Goal: Task Accomplishment & Management: Manage account settings

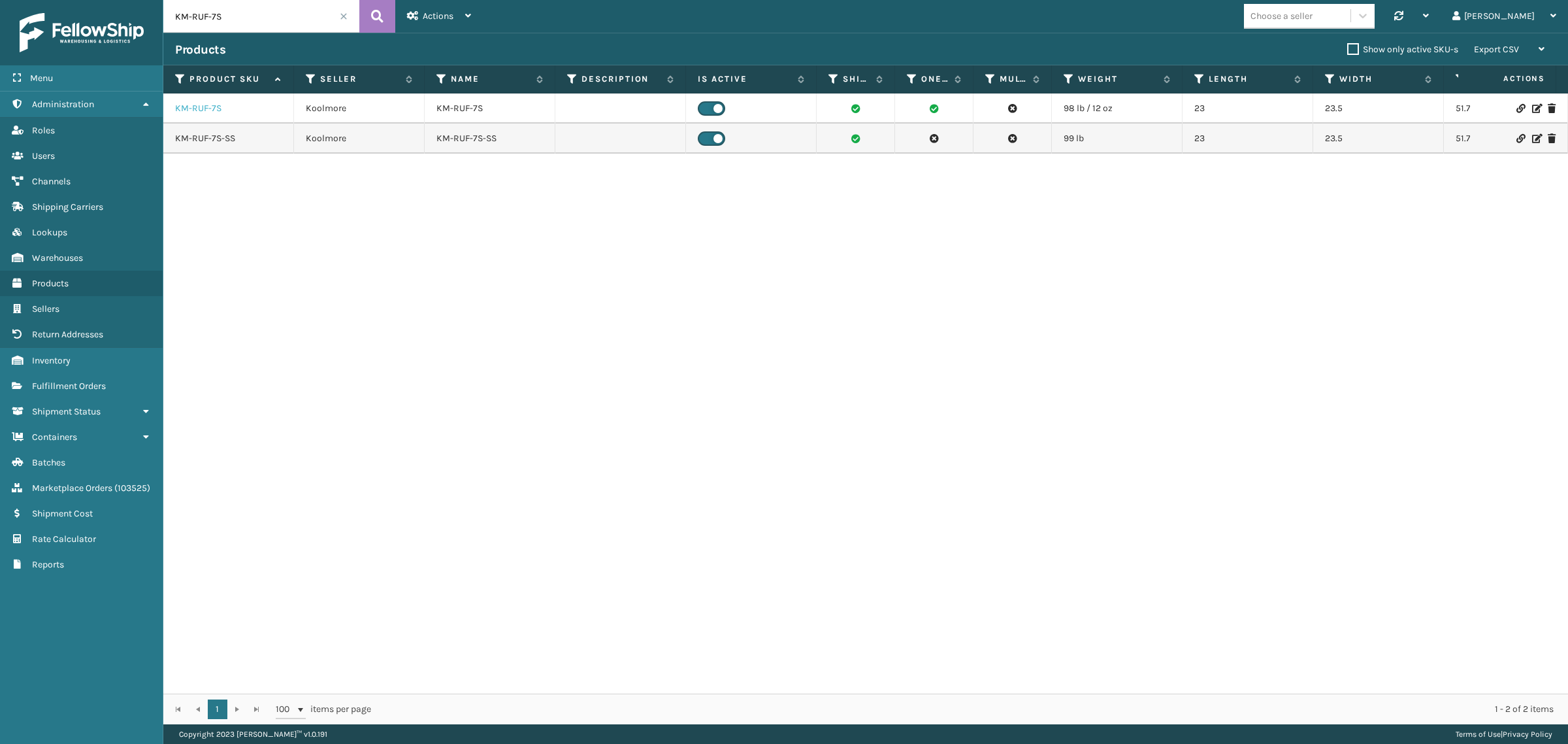
click at [191, 109] on link "KM-RUF-7S" at bounding box center [198, 108] width 46 height 13
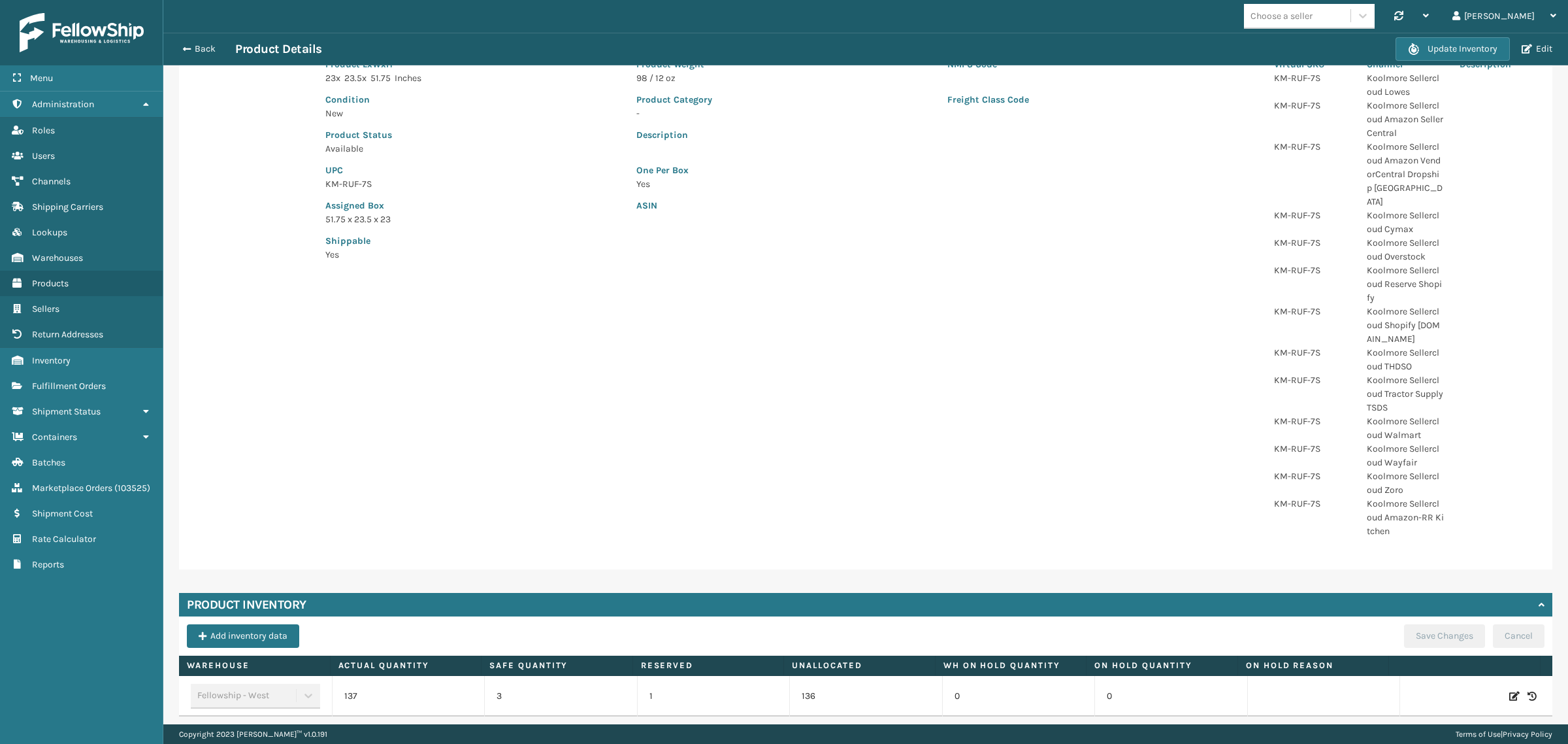
scroll to position [165, 0]
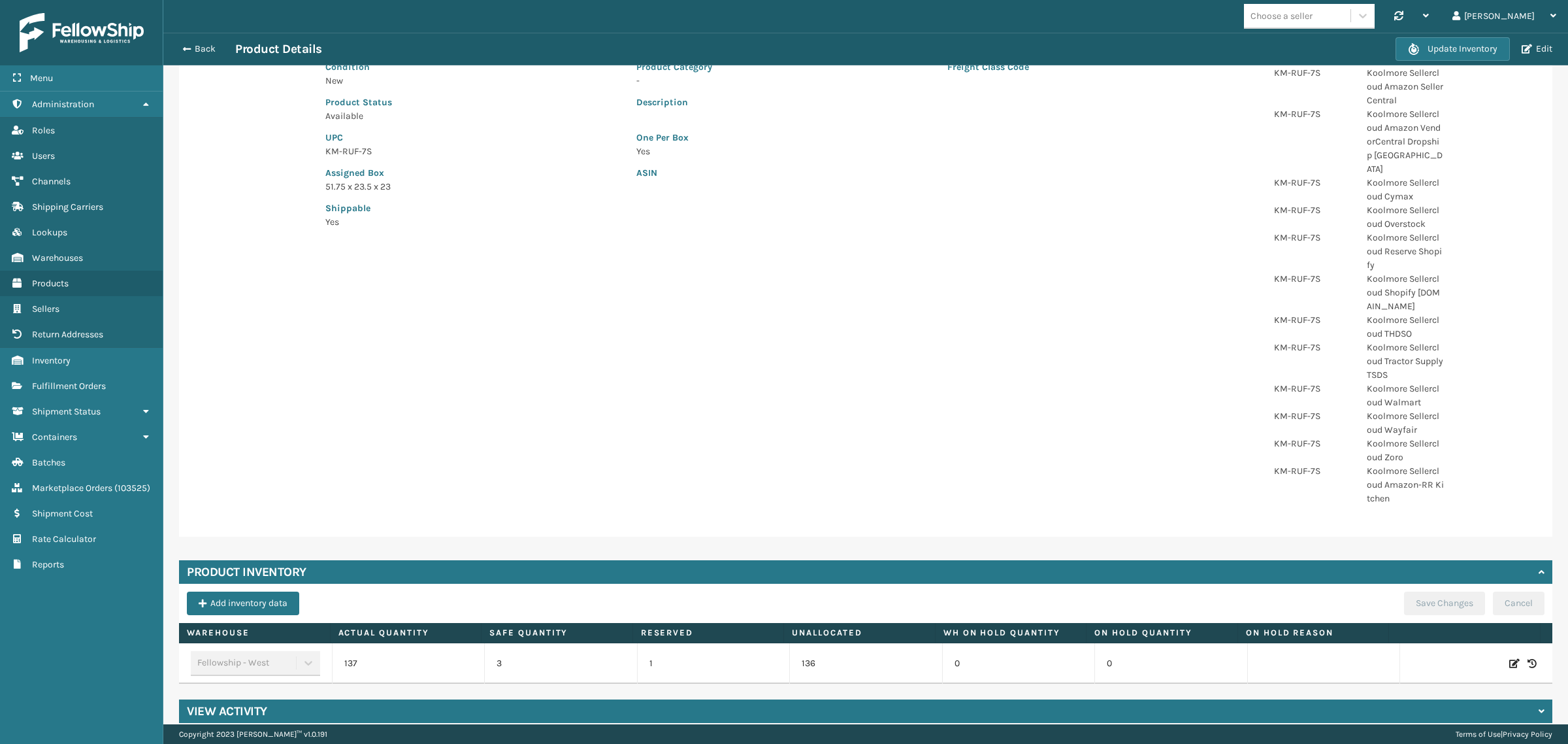
click at [364, 701] on div "View Activity" at bounding box center [866, 711] width 1374 height 24
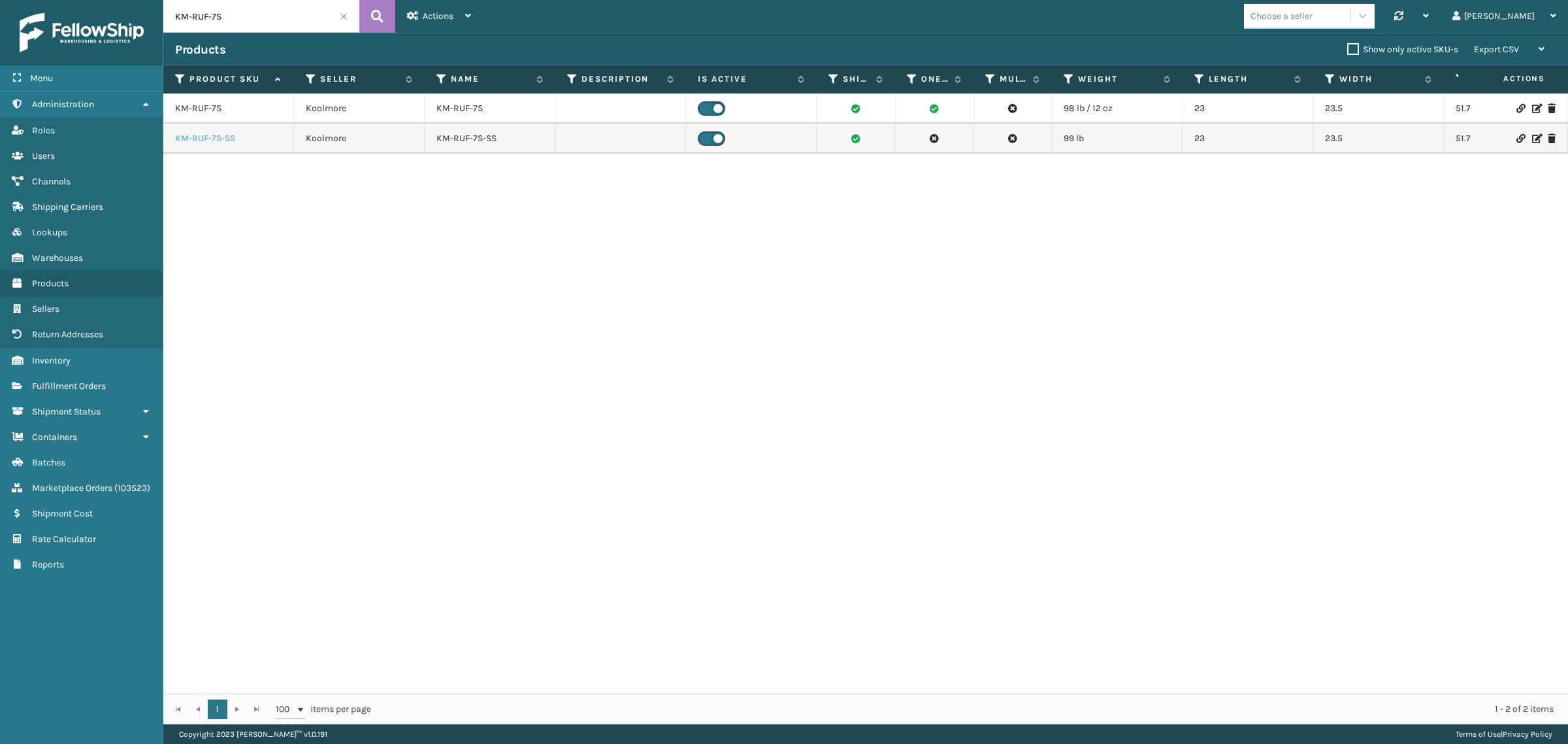
click at [197, 141] on link "KM-RUF-7S-SS" at bounding box center [205, 138] width 60 height 13
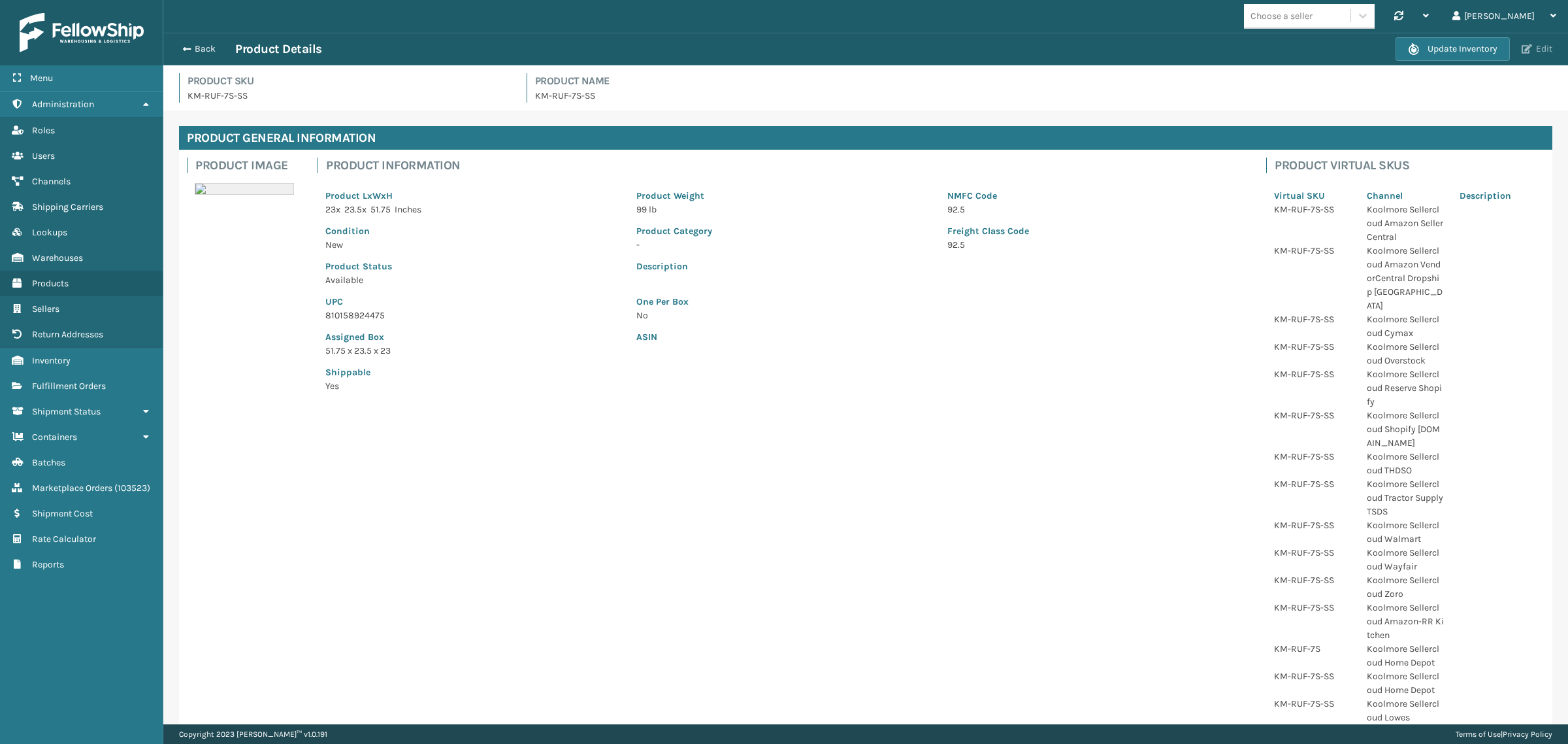
click at [1537, 49] on button "Edit" at bounding box center [1536, 49] width 38 height 12
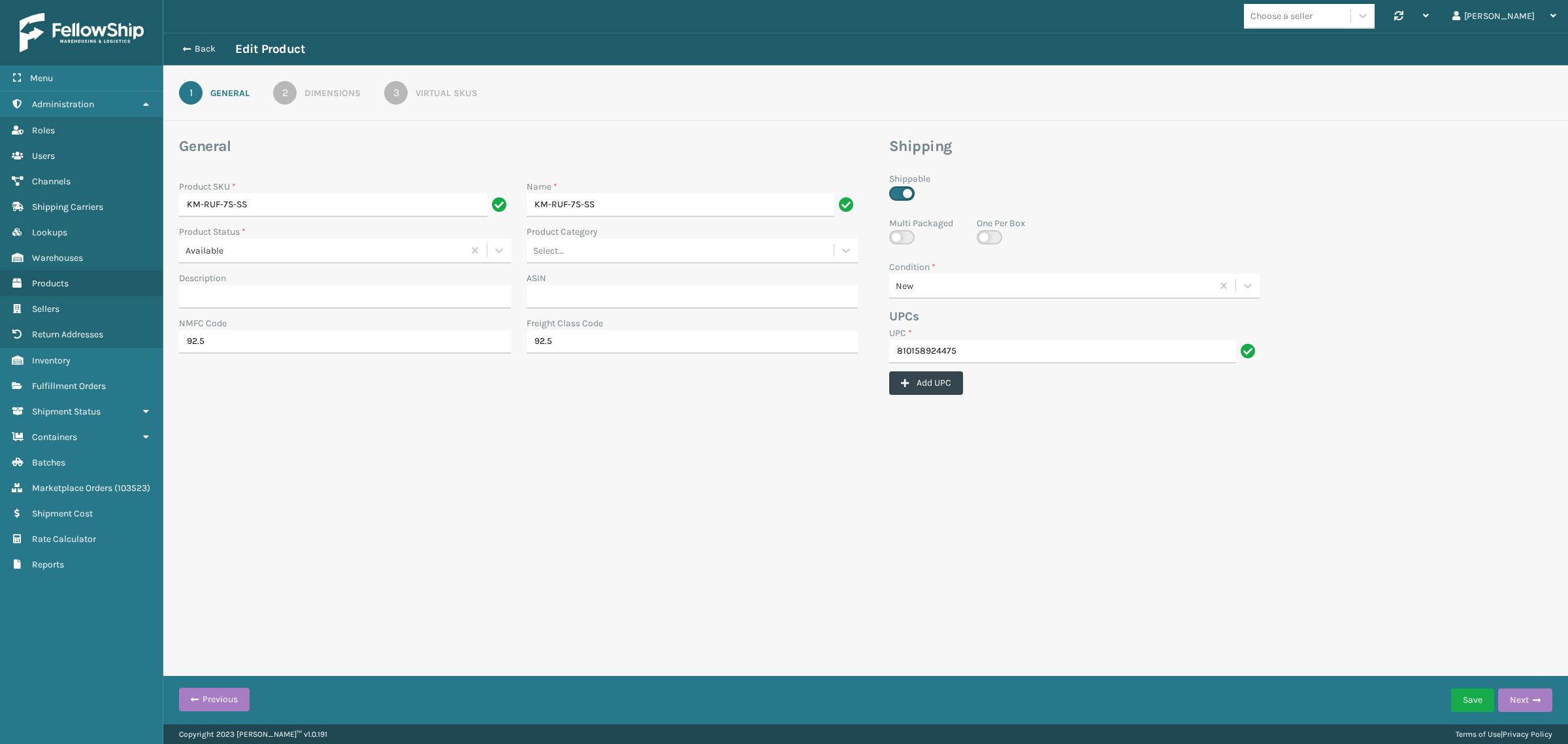
click at [403, 93] on div "3" at bounding box center [396, 93] width 24 height 24
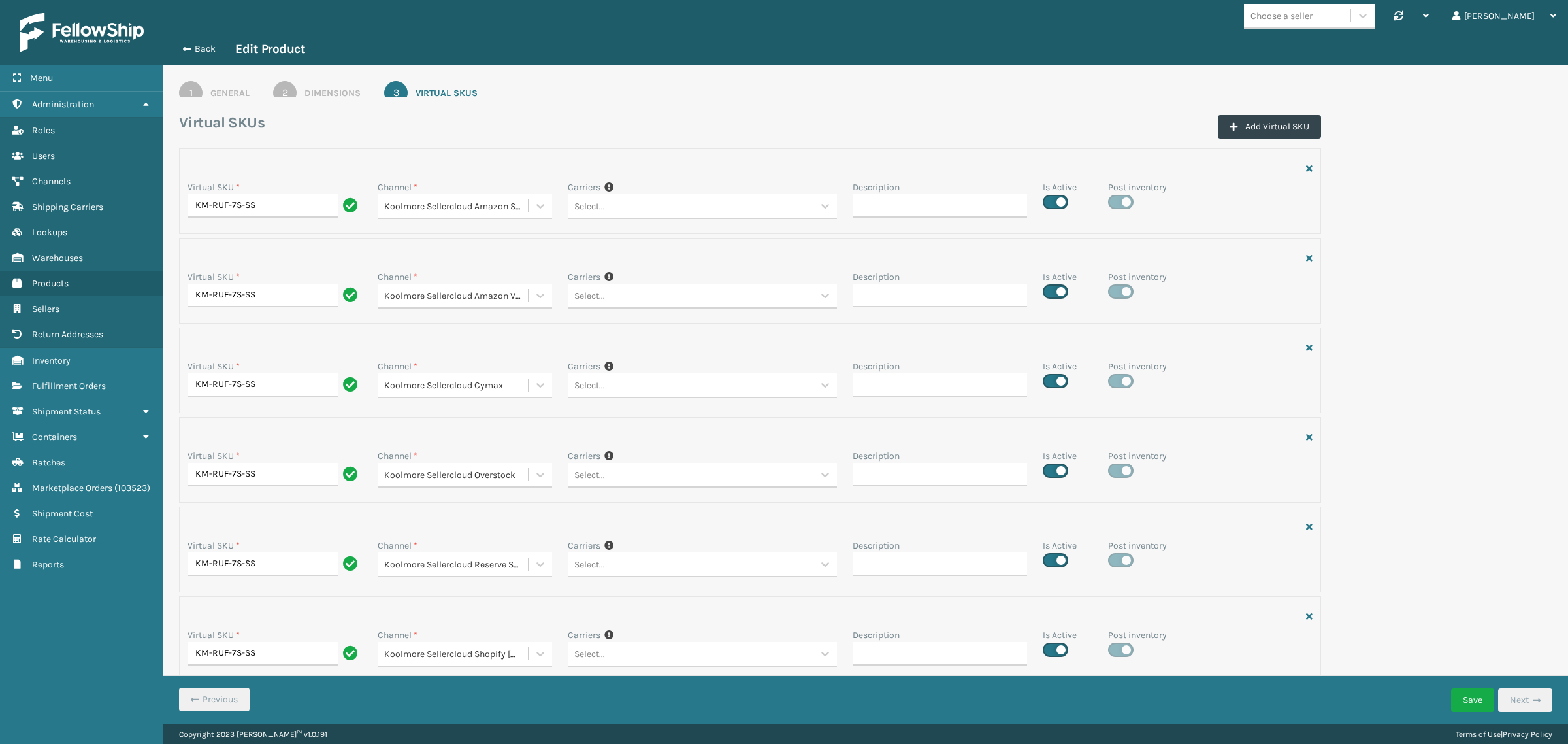
scroll to position [824, 0]
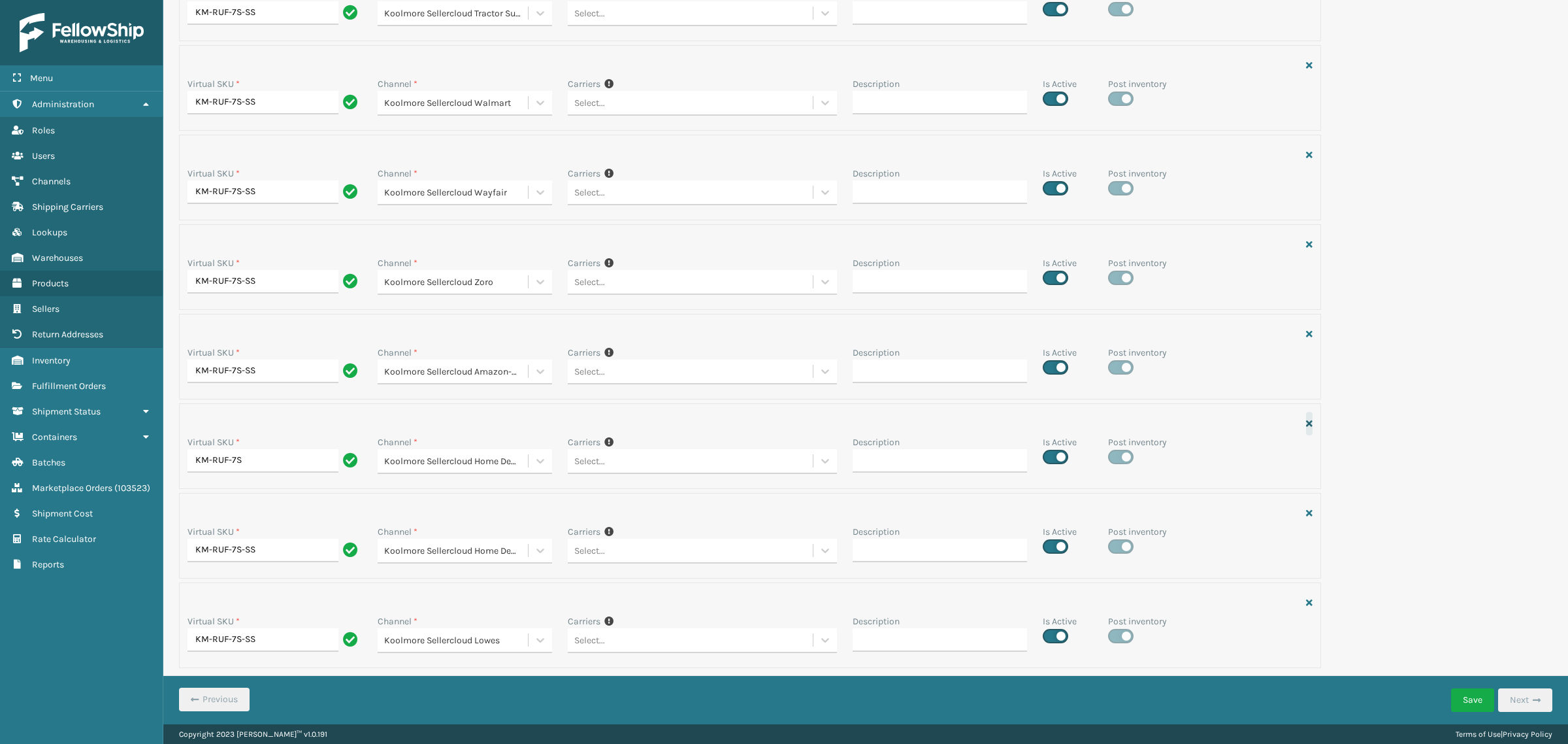
click at [1306, 425] on icon "button" at bounding box center [1309, 423] width 7 height 9
click at [1473, 707] on button "Save" at bounding box center [1473, 701] width 43 height 24
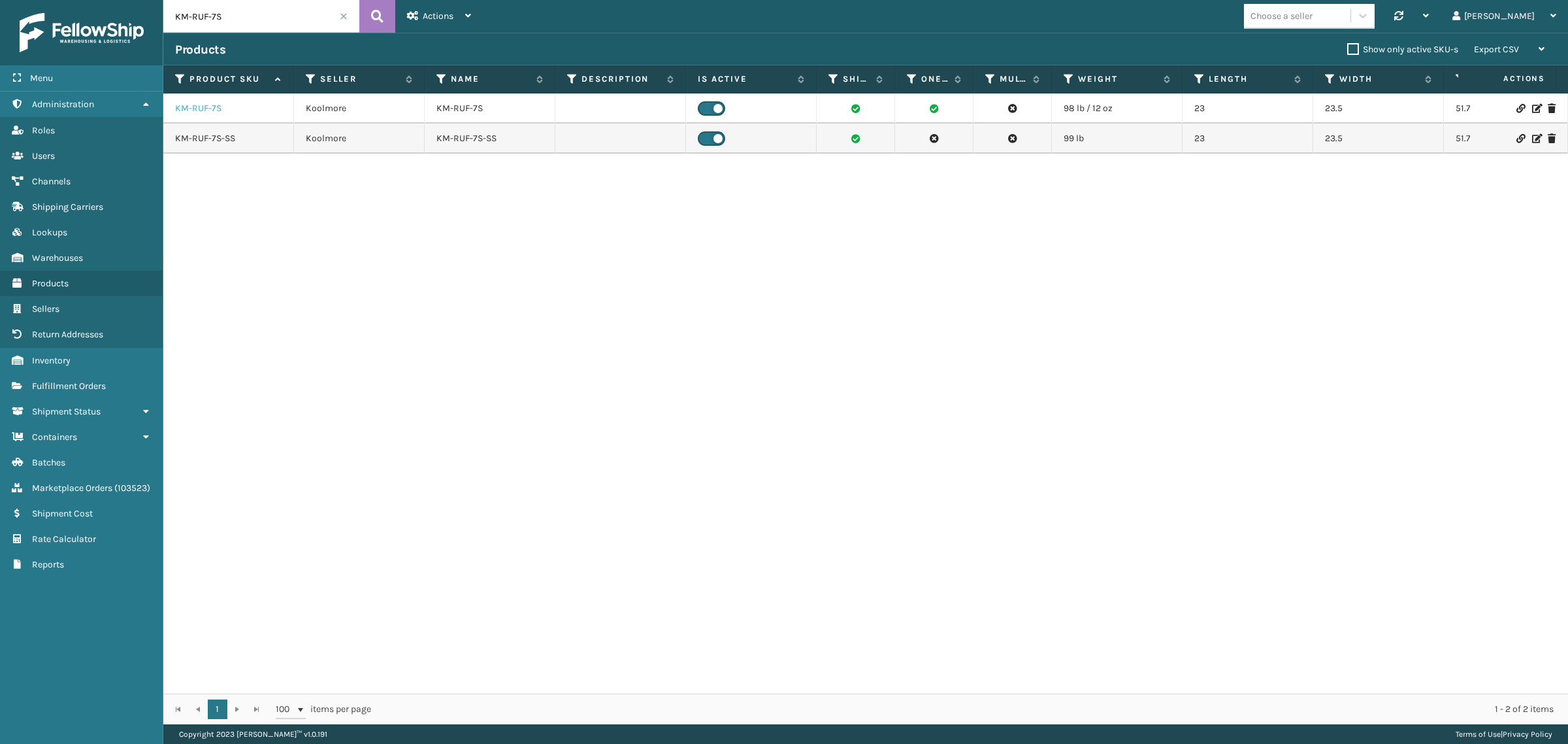
click at [211, 109] on link "KM-RUF-7S" at bounding box center [198, 108] width 46 height 13
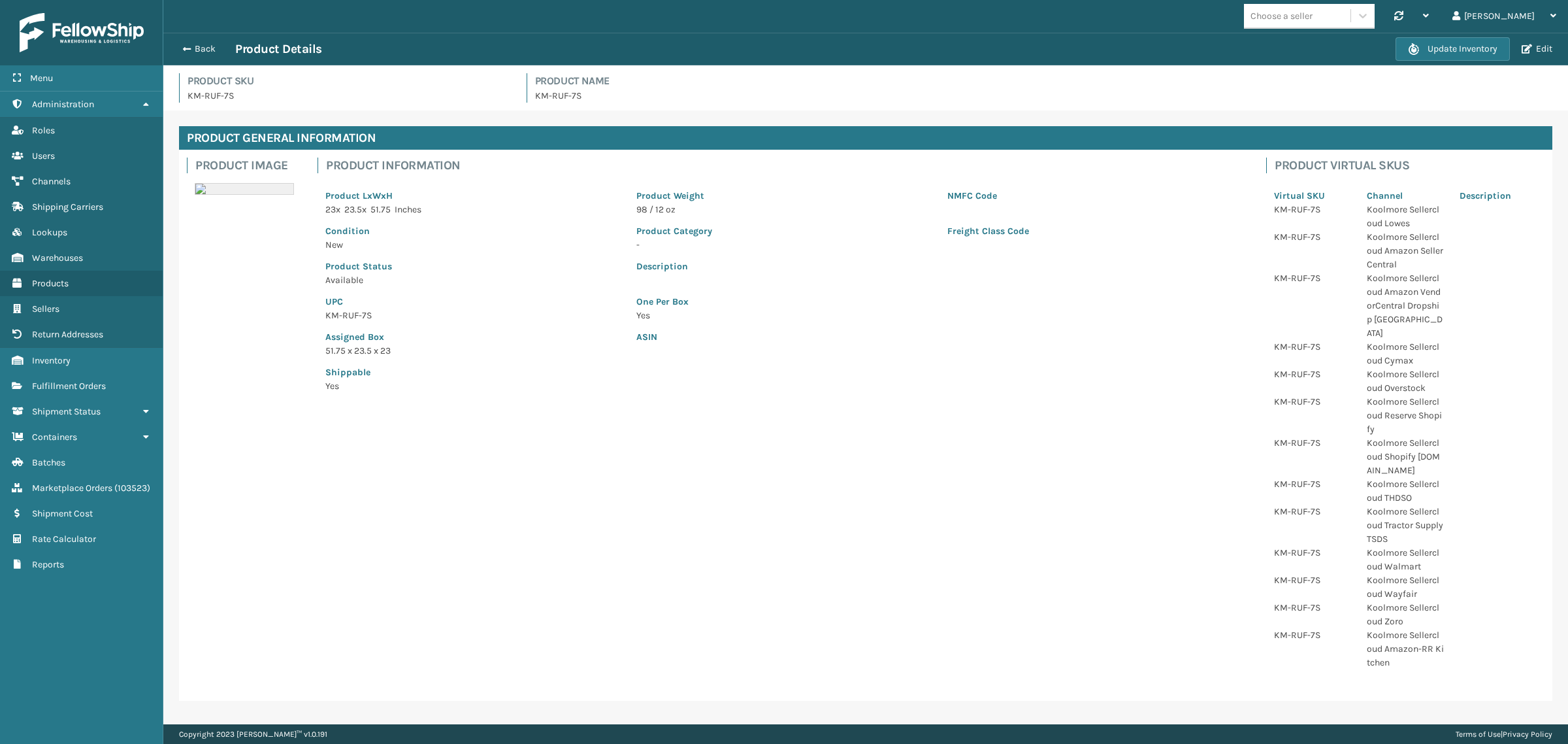
click at [1008, 221] on div "Freight Class Code" at bounding box center [1095, 235] width 311 height 35
click at [1534, 47] on button "Edit" at bounding box center [1536, 49] width 38 height 12
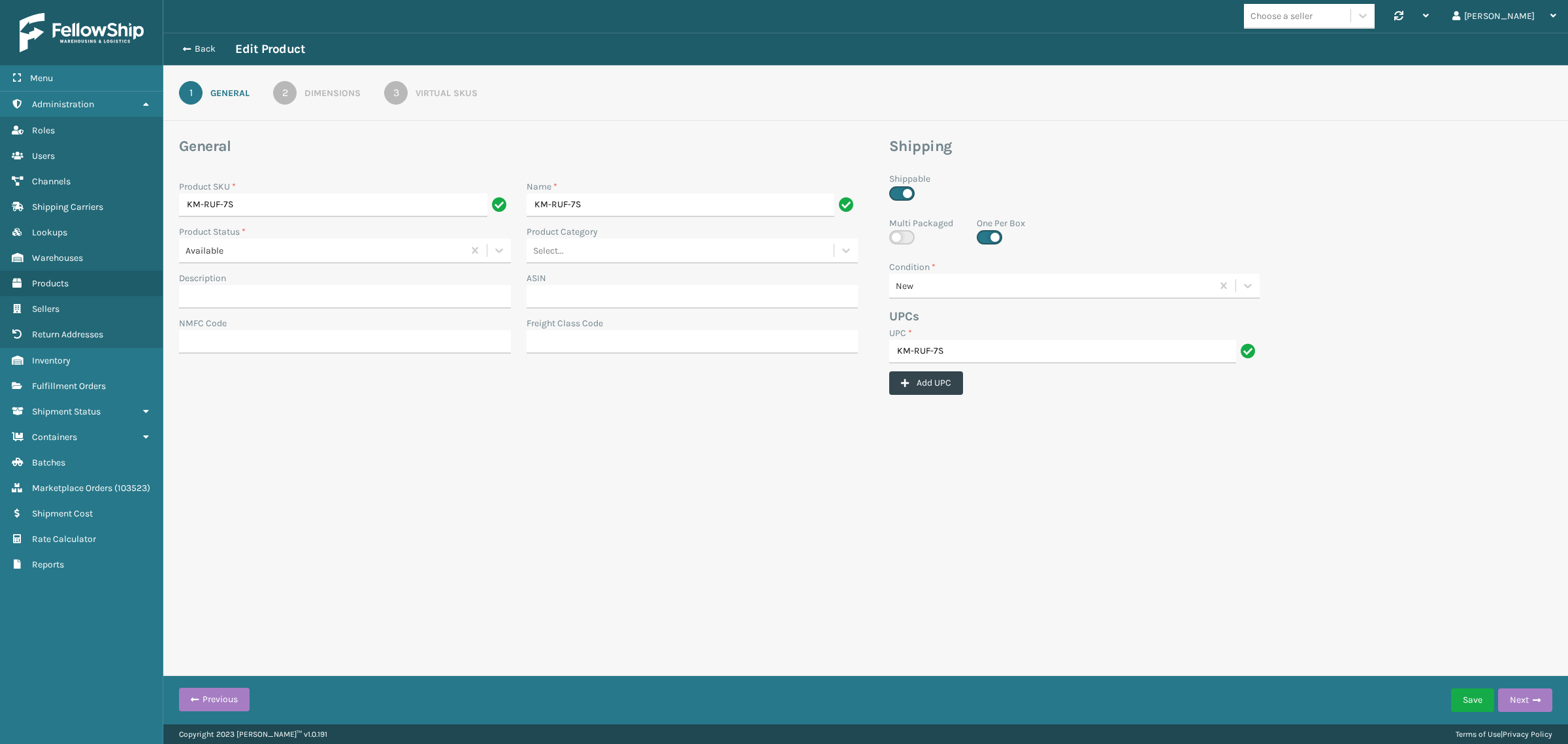
click at [389, 94] on div "3" at bounding box center [396, 93] width 24 height 24
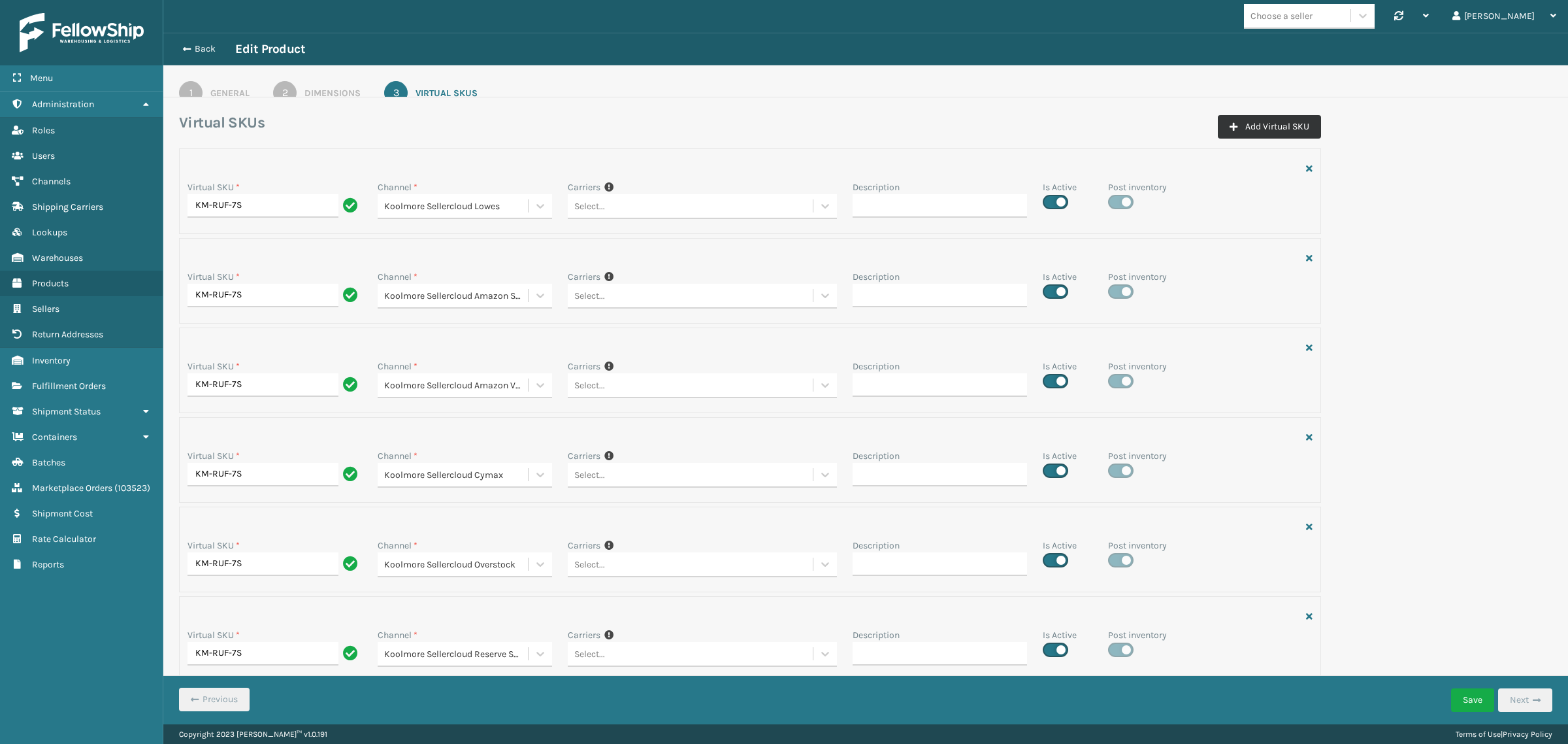
click at [1260, 127] on button "Add Virtual SKU" at bounding box center [1270, 127] width 103 height 24
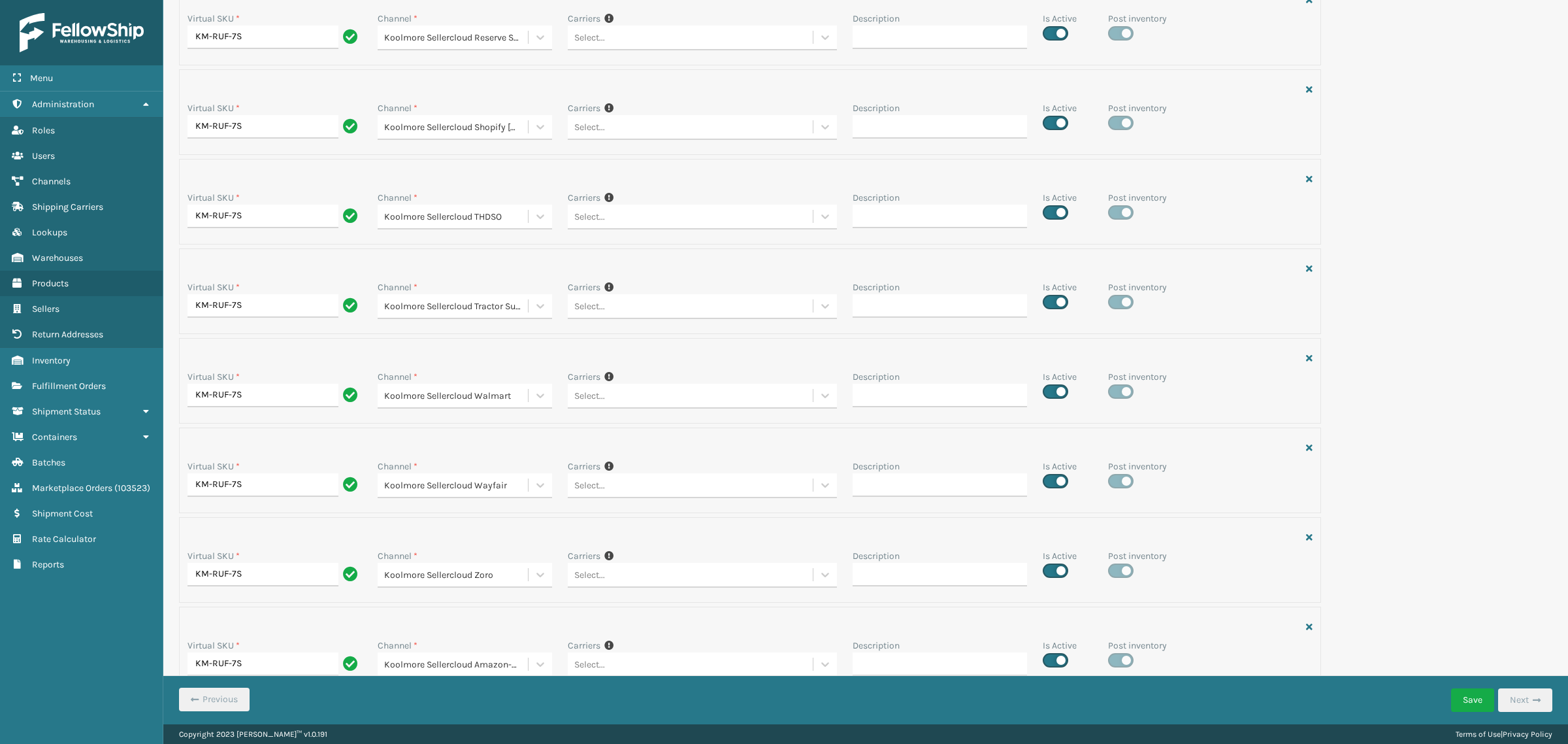
scroll to position [733, 0]
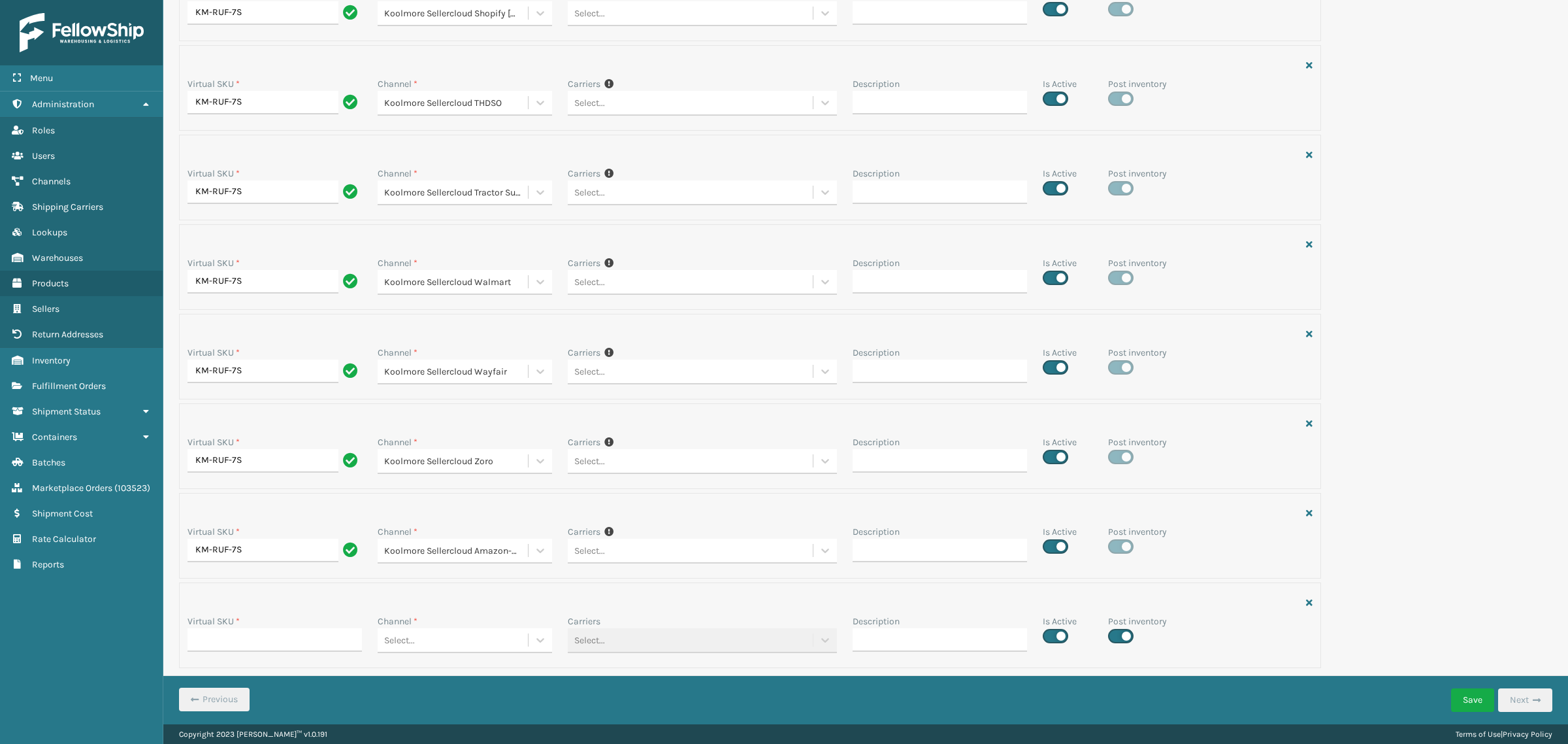
click at [413, 644] on div "Select..." at bounding box center [399, 641] width 31 height 14
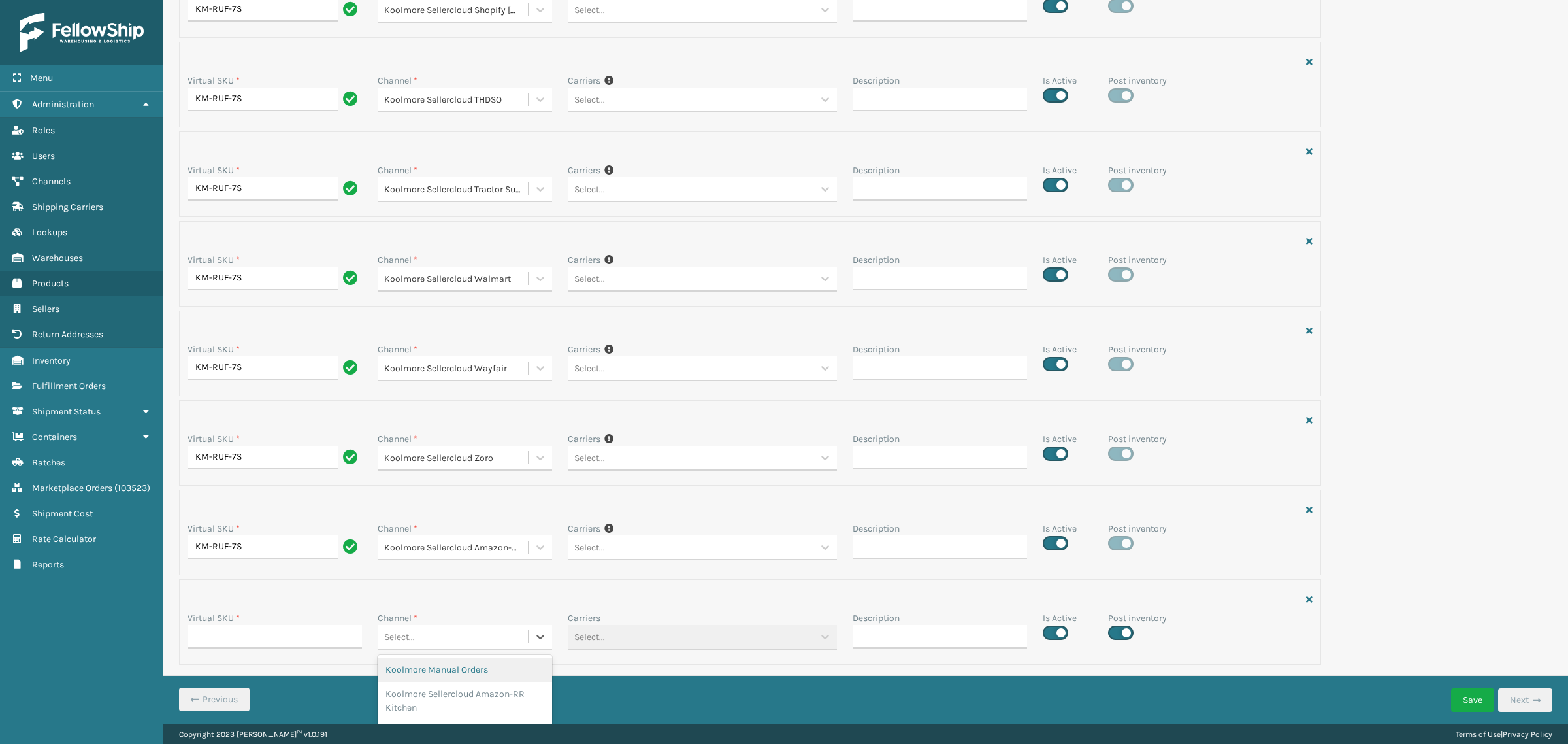
paste input "Koolmore Sellercloud Home Depot"
type input "Koolmore Sellercloud Home Depot"
click at [426, 671] on div "Koolmore Sellercloud Home Depot" at bounding box center [464, 671] width 174 height 25
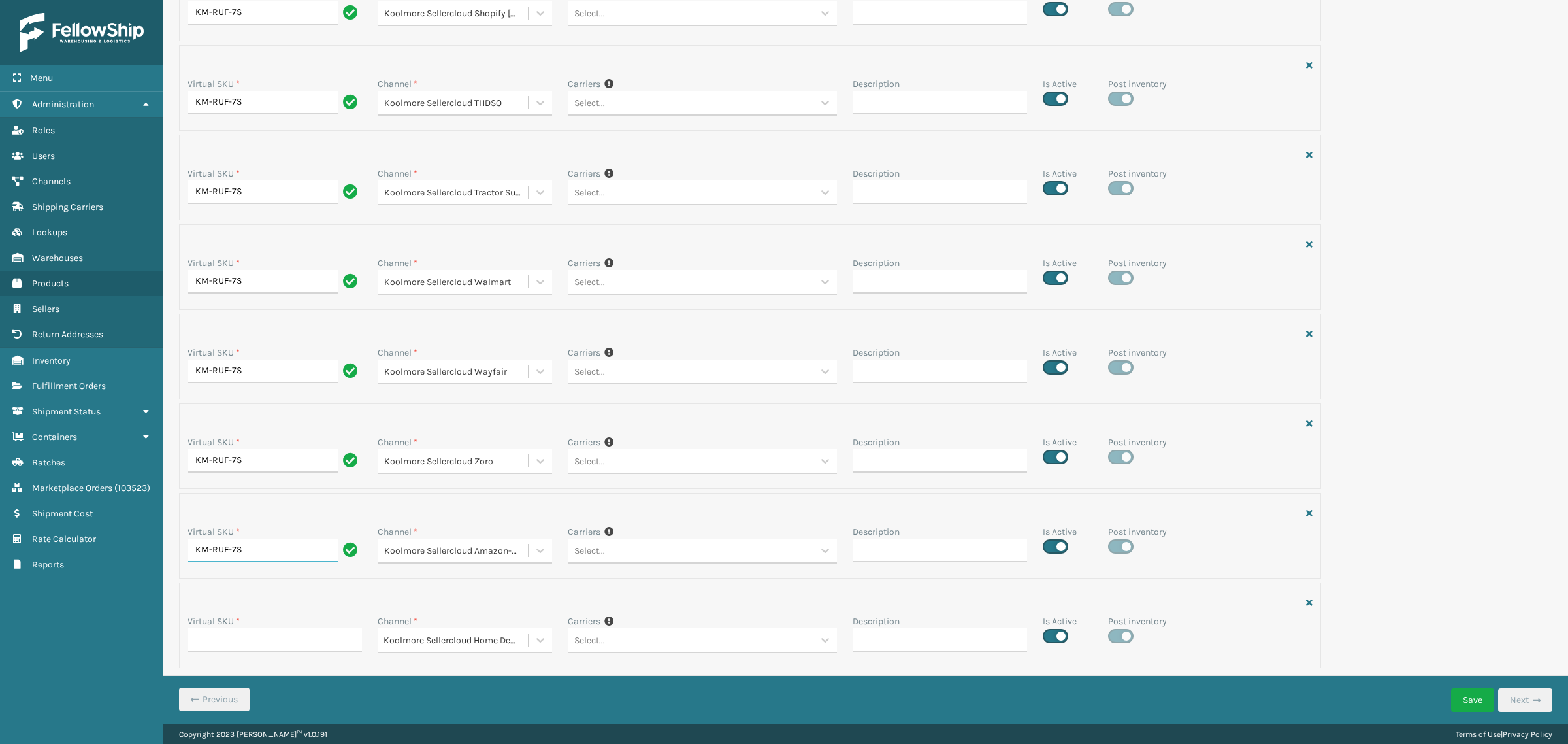
drag, startPoint x: 256, startPoint y: 548, endPoint x: 187, endPoint y: 548, distance: 69.0
click at [187, 548] on input "KM-RUF-7S" at bounding box center [262, 551] width 151 height 24
click at [215, 639] on input "Virtual SKU *" at bounding box center [274, 641] width 174 height 24
paste input "KM-RUF-7S"
type input "KM-RUF-7S"
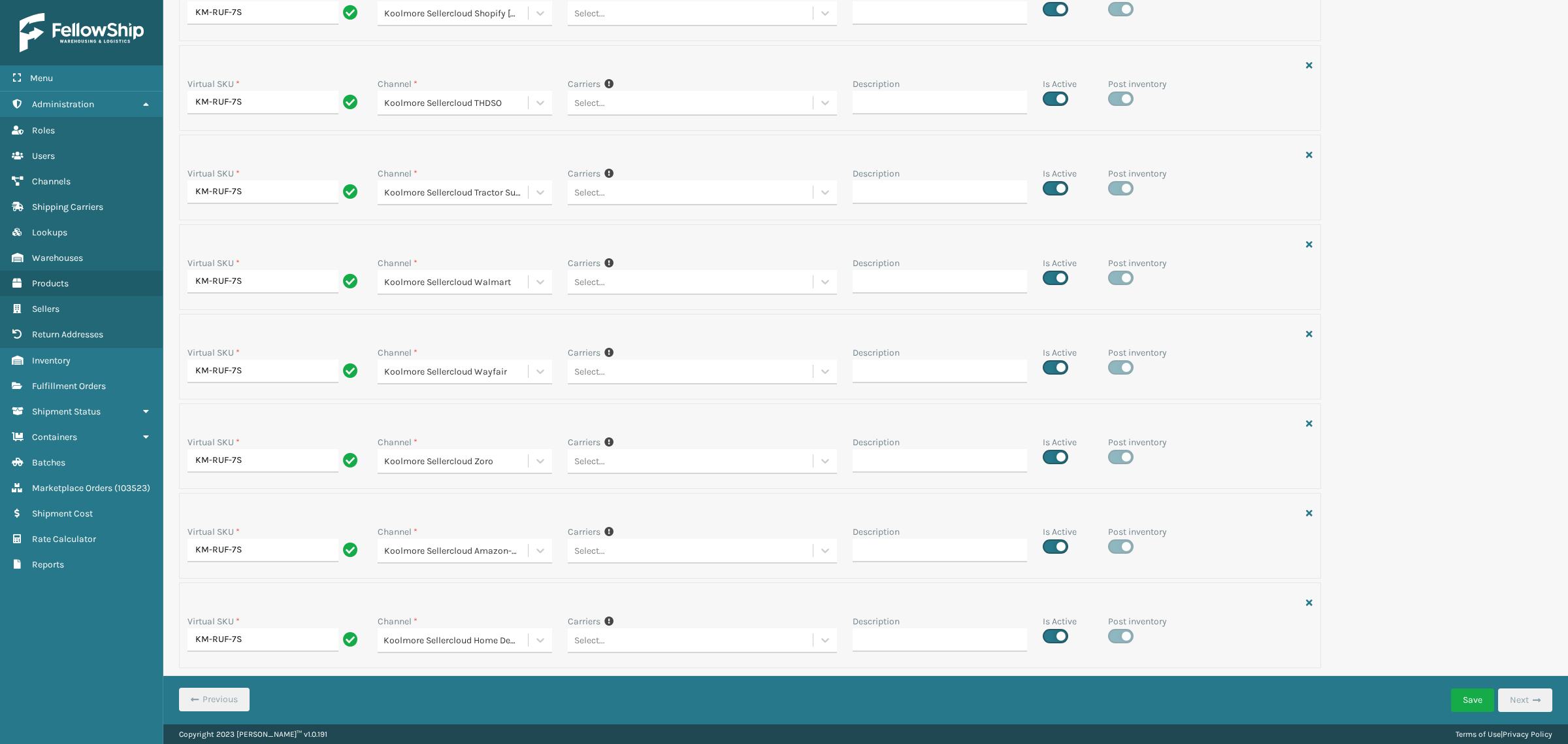
click at [1476, 582] on div "Virtual SKU * KM-RUF-7S Channel * Koolmore Sellercloud Lowes Carriers If you ca…" at bounding box center [866, 46] width 1390 height 1258
click at [1480, 705] on button "Save" at bounding box center [1473, 701] width 43 height 24
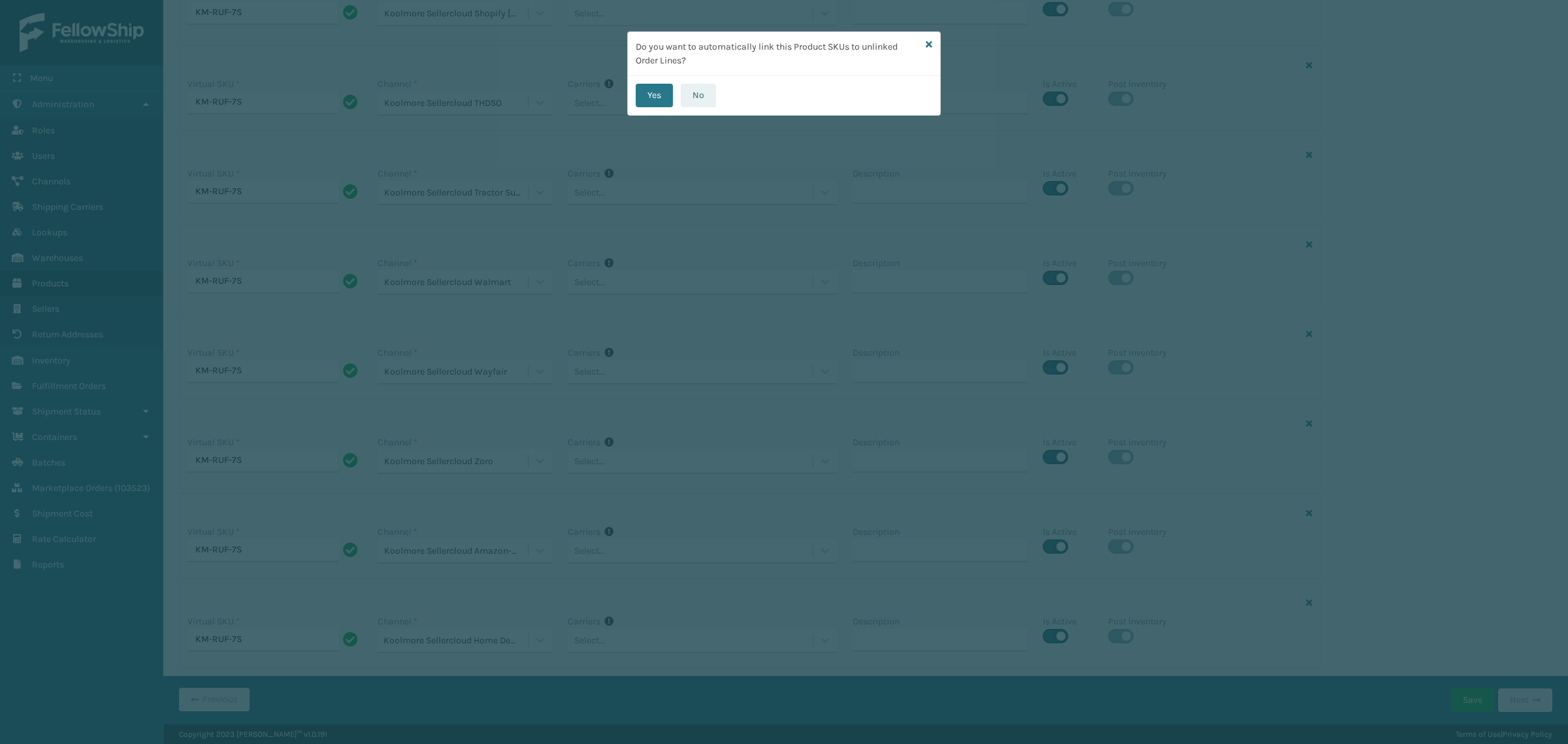
click at [692, 95] on button "No" at bounding box center [698, 96] width 35 height 24
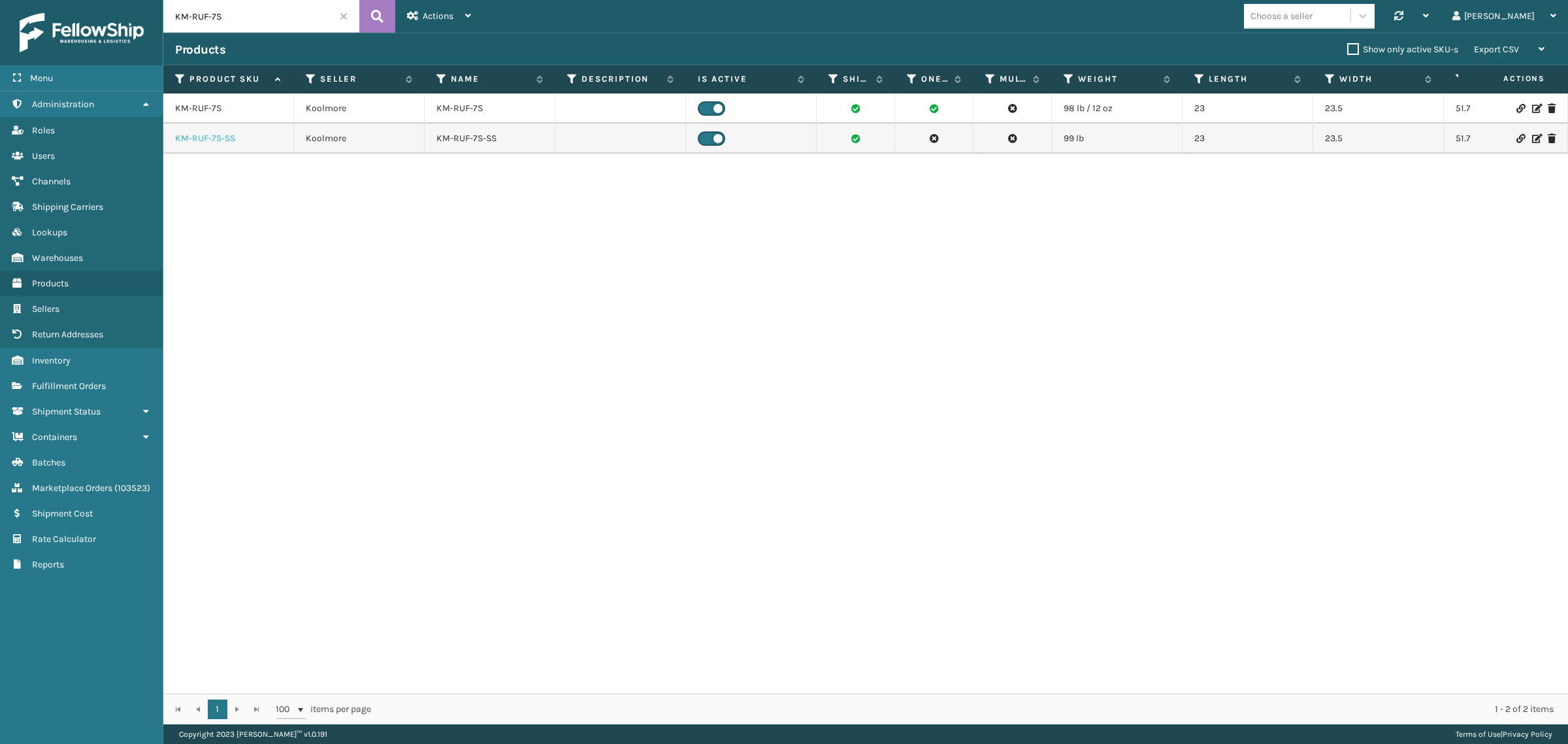
click at [223, 136] on link "KM-RUF-7S-SS" at bounding box center [205, 138] width 60 height 13
click at [197, 103] on link "KM-RUF-7S" at bounding box center [198, 108] width 46 height 13
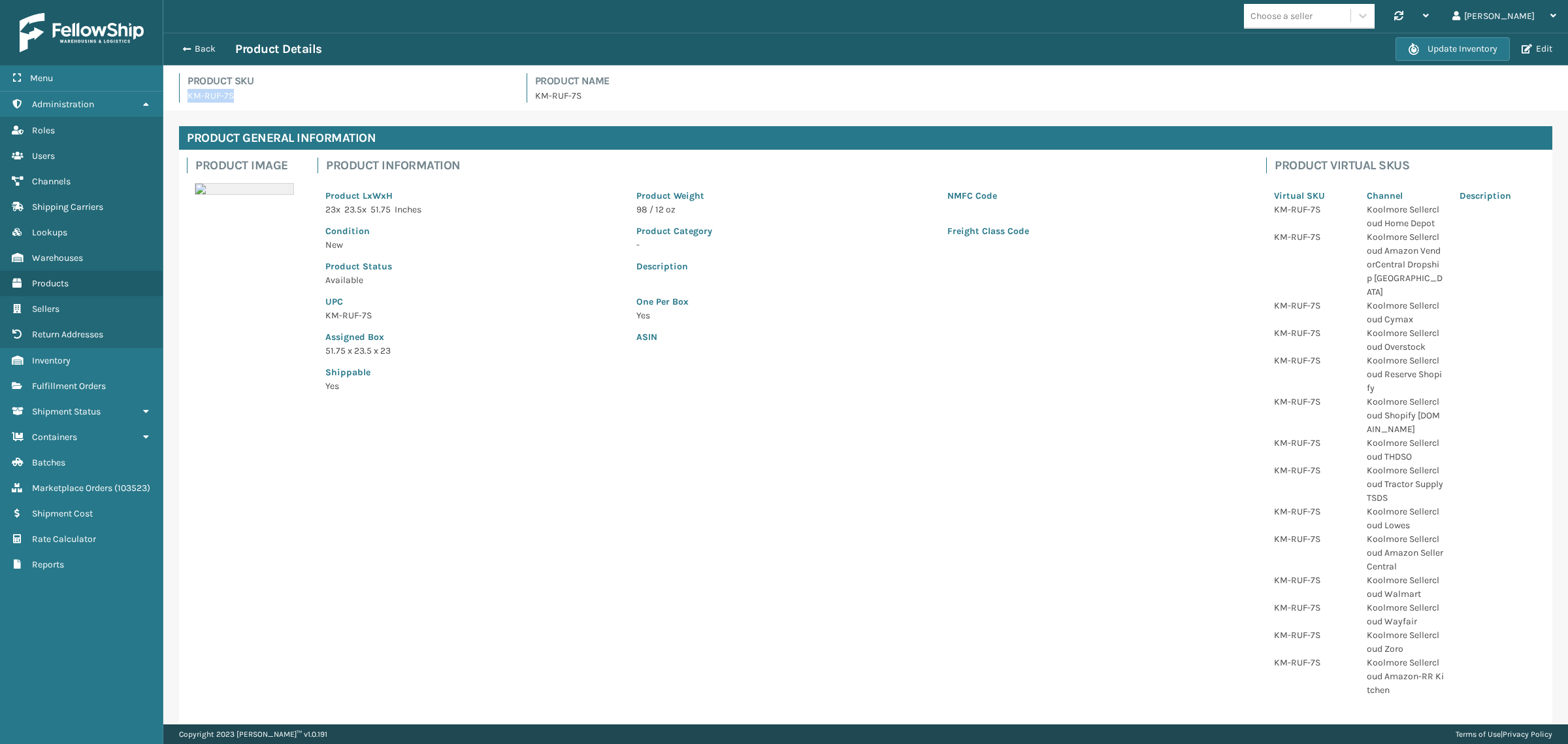
drag, startPoint x: 186, startPoint y: 97, endPoint x: 243, endPoint y: 97, distance: 57.0
click at [243, 97] on div "Product SKU KM-RUF-7S" at bounding box center [345, 88] width 332 height 30
copy p "KM-RUF-7S"
click at [1072, 76] on h4 "Product Name" at bounding box center [1044, 81] width 1018 height 16
drag, startPoint x: 904, startPoint y: 61, endPoint x: 1027, endPoint y: 5, distance: 135.1
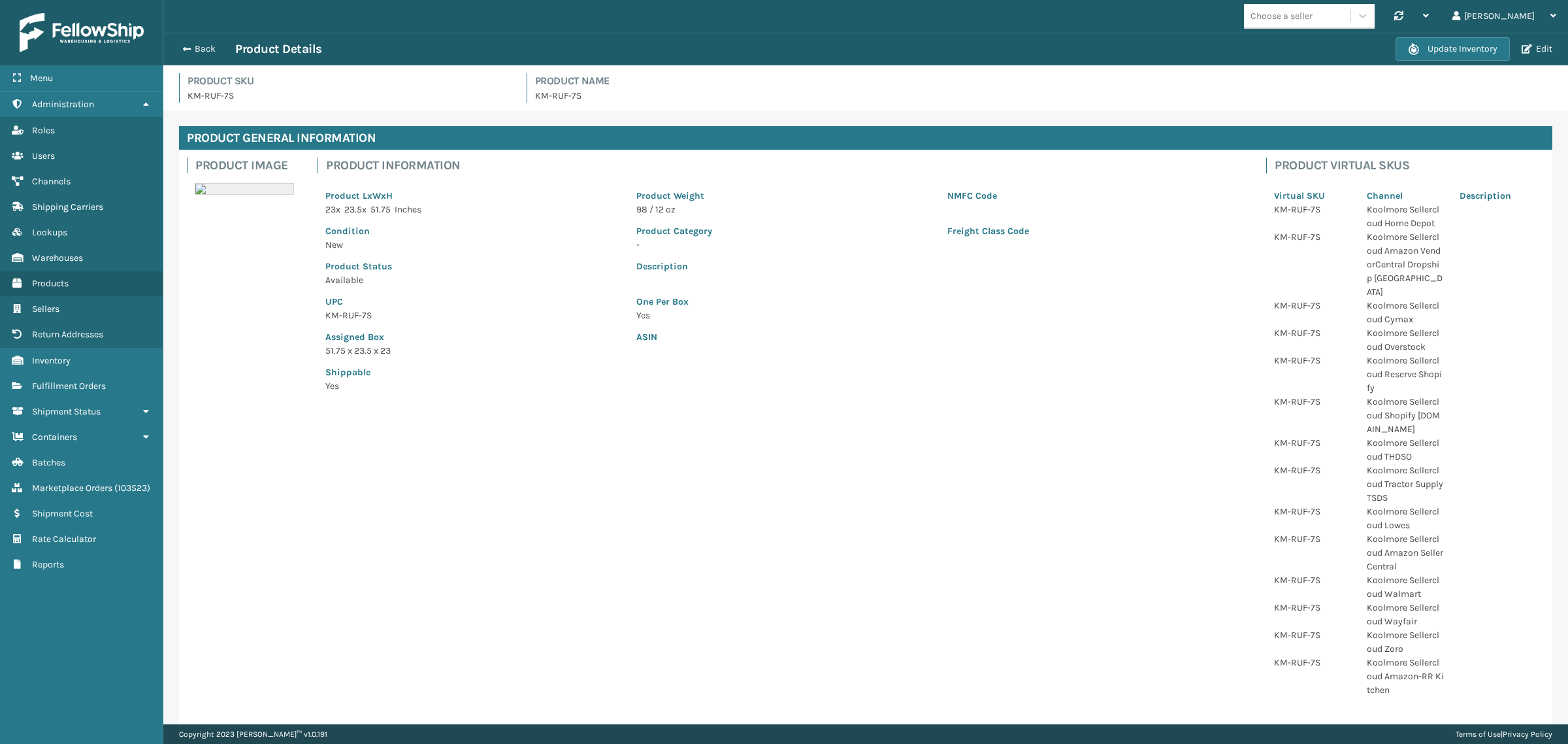
click at [905, 61] on div "Back Product Details Update Inventory Edit" at bounding box center [866, 48] width 1405 height 33
